Goal: Use online tool/utility: Utilize a website feature to perform a specific function

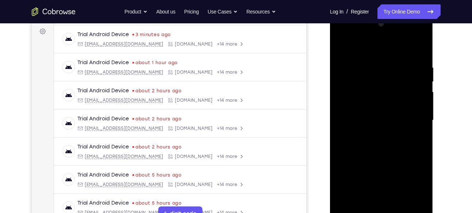
scroll to position [114, 0]
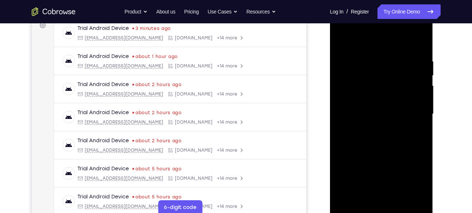
click at [383, 211] on div at bounding box center [381, 114] width 92 height 204
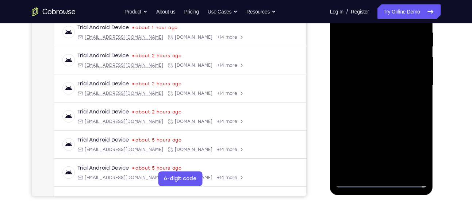
scroll to position [143, 0]
click at [380, 183] on div at bounding box center [381, 85] width 92 height 204
click at [382, 181] on div at bounding box center [381, 85] width 92 height 204
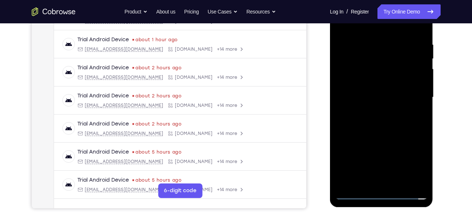
scroll to position [134, 0]
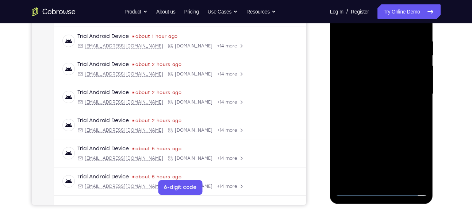
click at [381, 192] on div at bounding box center [381, 94] width 92 height 204
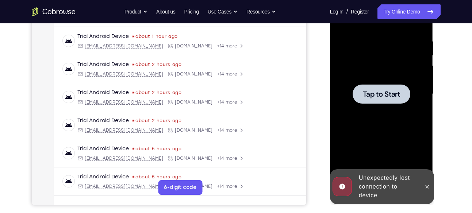
click at [371, 84] on div at bounding box center [381, 94] width 92 height 204
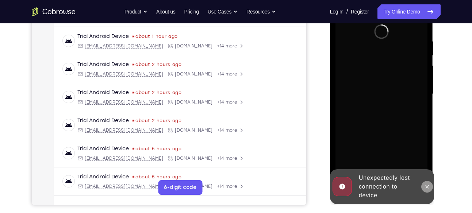
click at [427, 185] on icon at bounding box center [427, 187] width 6 height 6
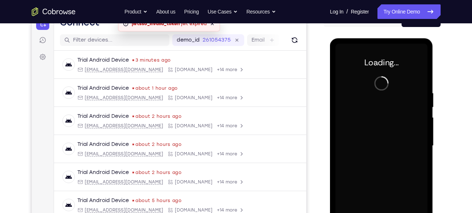
scroll to position [81, 0]
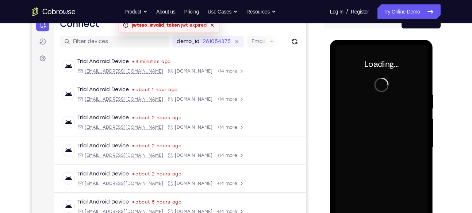
click at [390, 102] on div at bounding box center [381, 147] width 92 height 204
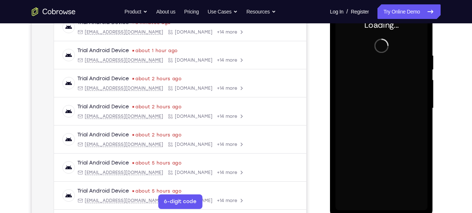
scroll to position [123, 0]
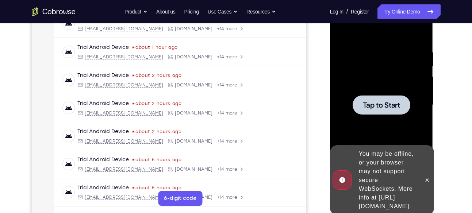
click at [368, 94] on div at bounding box center [381, 105] width 92 height 204
click at [419, 179] on div "You may be offline, or your browser may not support secure WebSockets. More inf…" at bounding box center [388, 180] width 64 height 67
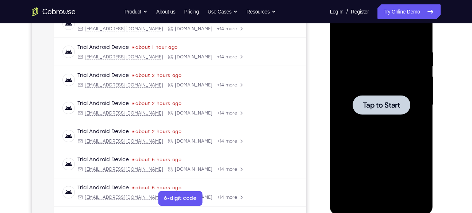
click at [387, 127] on div at bounding box center [381, 105] width 92 height 204
click at [388, 109] on div at bounding box center [381, 104] width 58 height 19
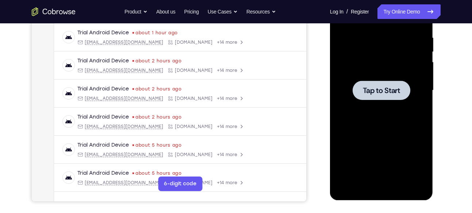
scroll to position [136, 0]
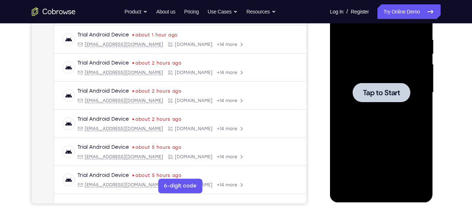
click at [375, 102] on div at bounding box center [381, 93] width 92 height 204
click at [377, 96] on span "Tap to Start" at bounding box center [380, 92] width 37 height 7
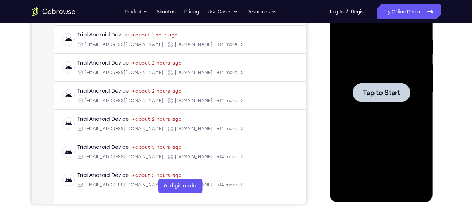
click at [346, 52] on div at bounding box center [381, 93] width 92 height 204
click at [364, 80] on div at bounding box center [381, 93] width 92 height 204
